Goal: Task Accomplishment & Management: Manage account settings

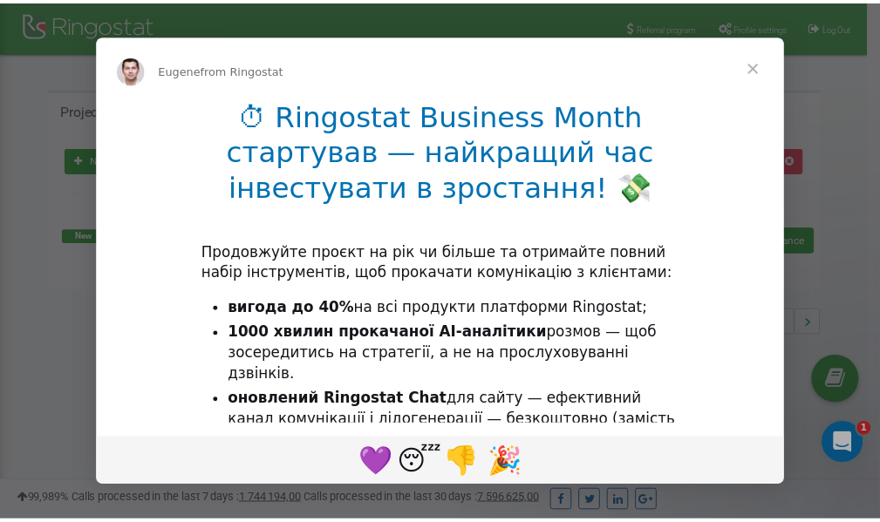
scroll to position [261, 0]
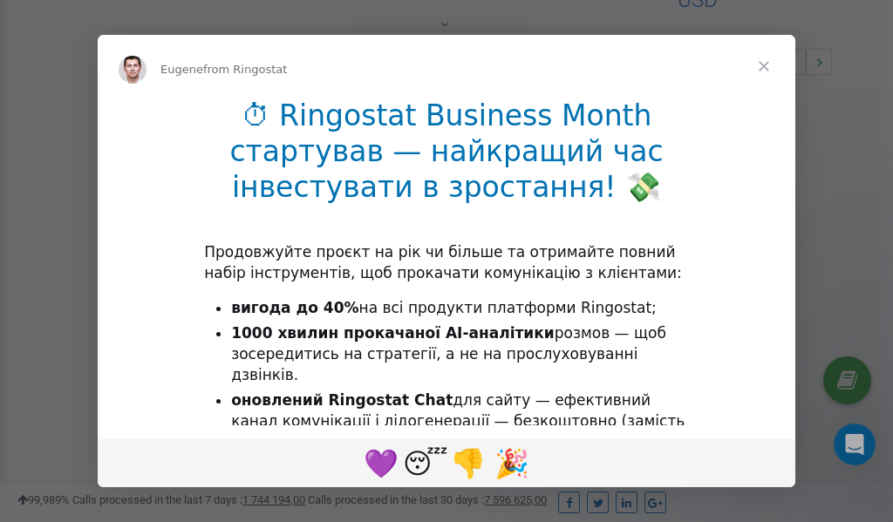
click at [765, 67] on span "Close" at bounding box center [763, 66] width 63 height 63
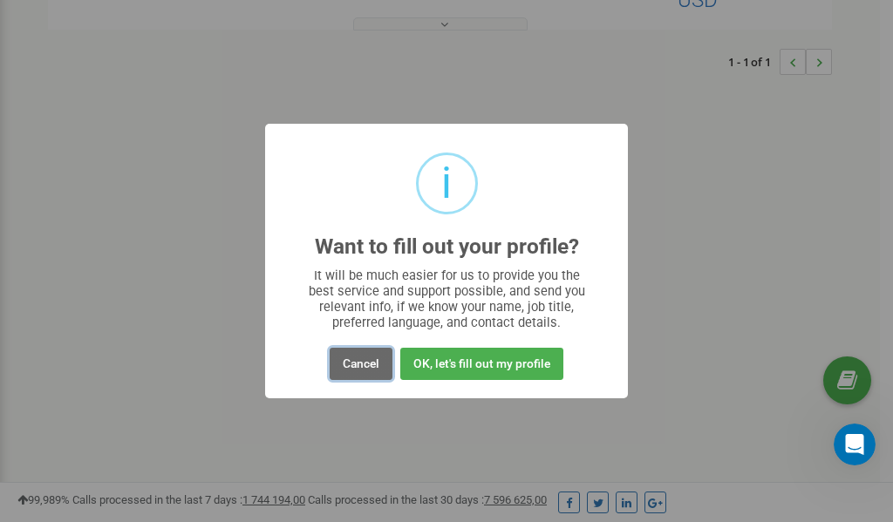
click at [363, 363] on button "Cancel" at bounding box center [361, 364] width 63 height 32
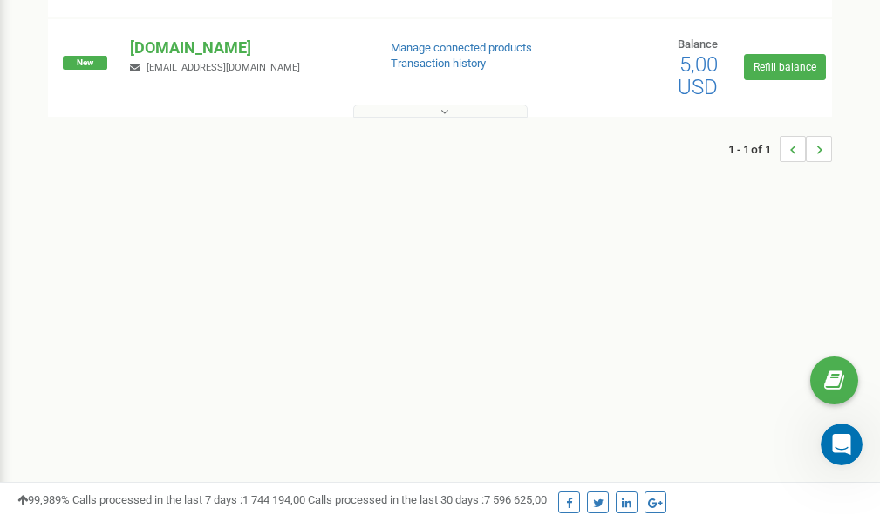
scroll to position [0, 0]
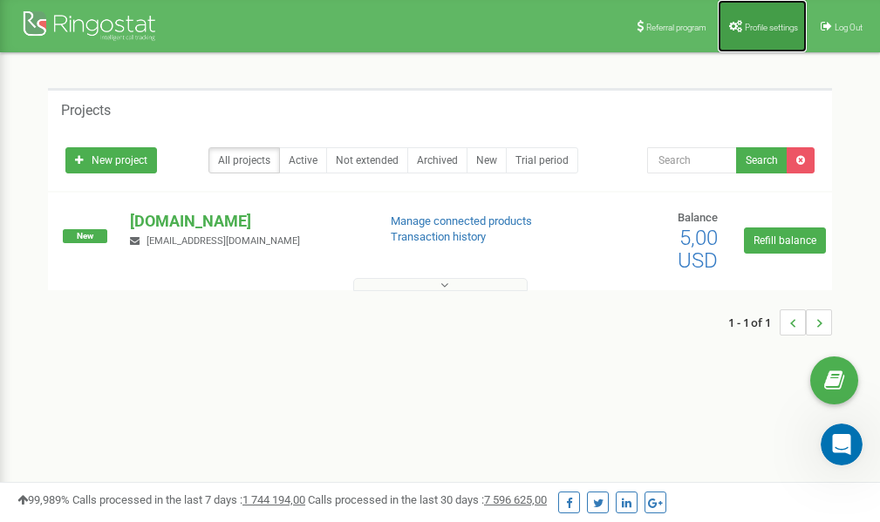
click at [758, 31] on link "Profile settings" at bounding box center [761, 26] width 89 height 52
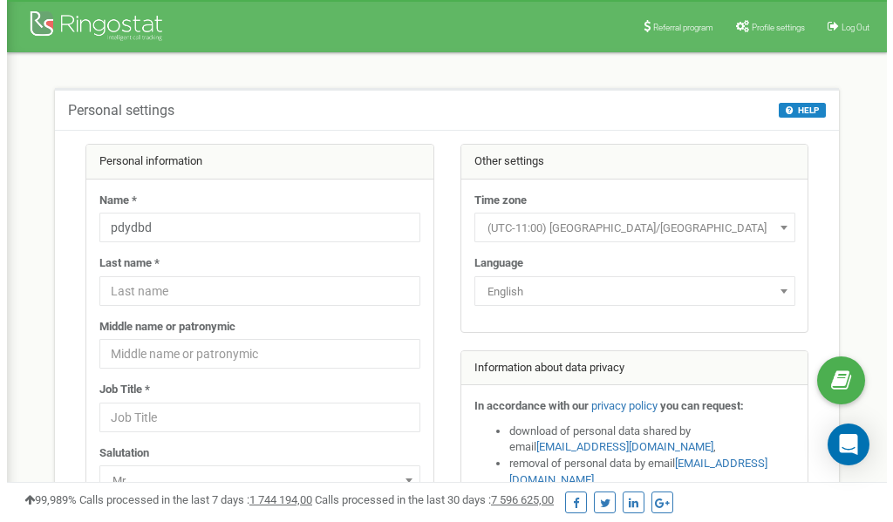
scroll to position [87, 0]
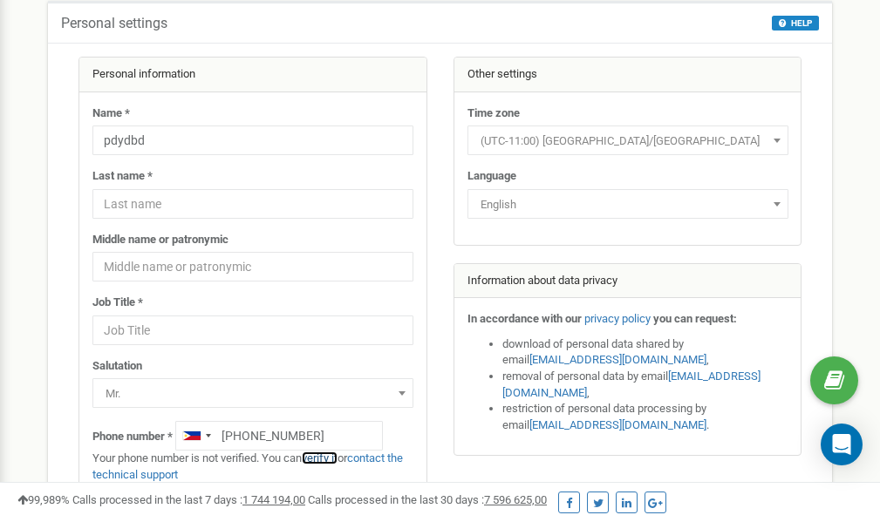
click at [328, 459] on link "verify it" at bounding box center [320, 458] width 36 height 13
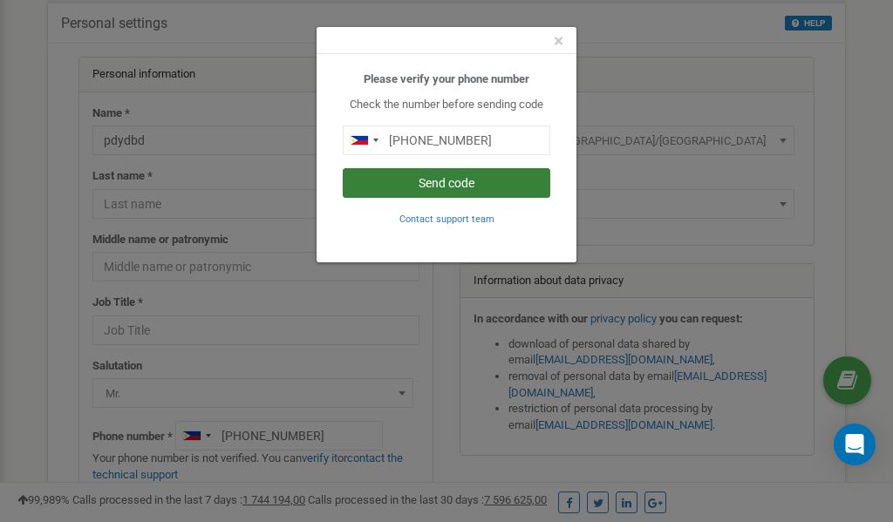
click at [455, 183] on button "Send code" at bounding box center [446, 183] width 207 height 30
